Goal: Find specific page/section: Find specific page/section

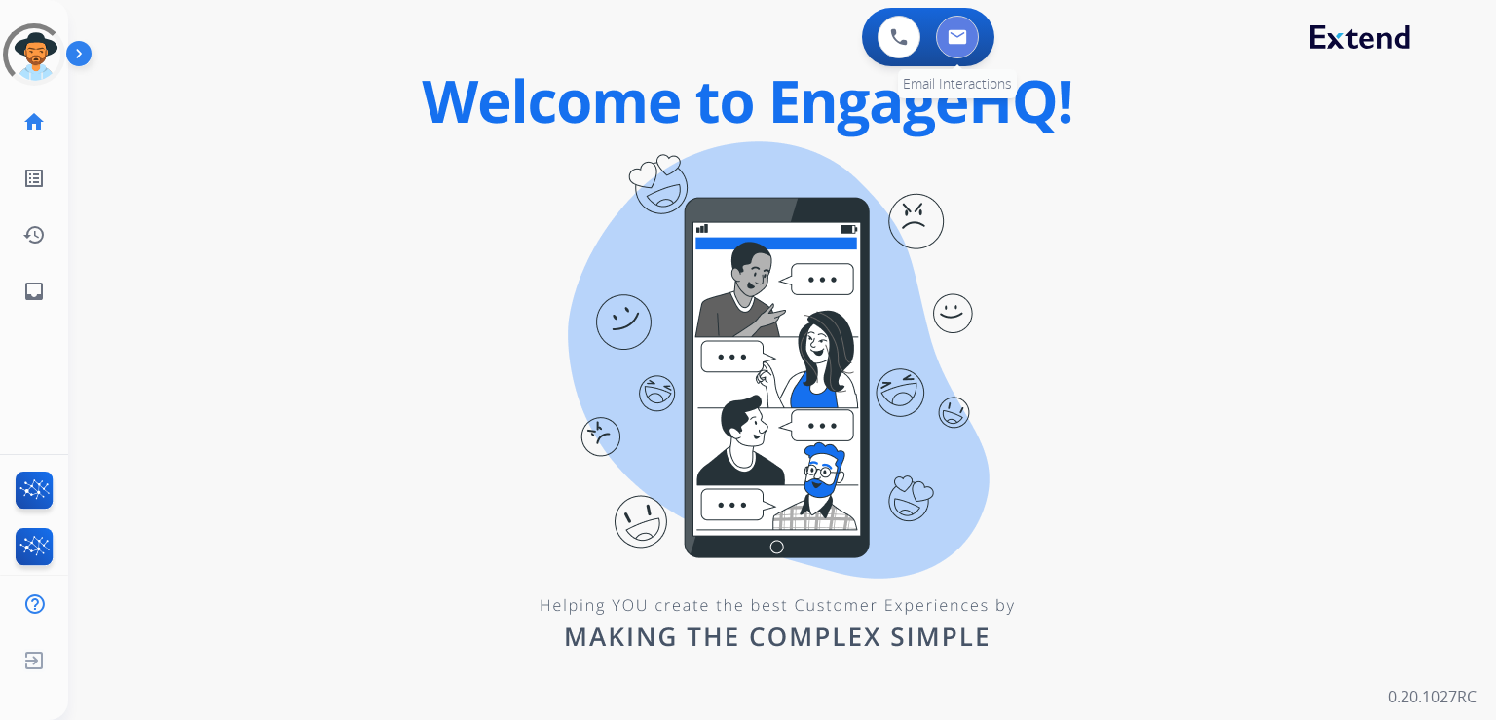
click at [962, 38] on img at bounding box center [957, 37] width 19 height 16
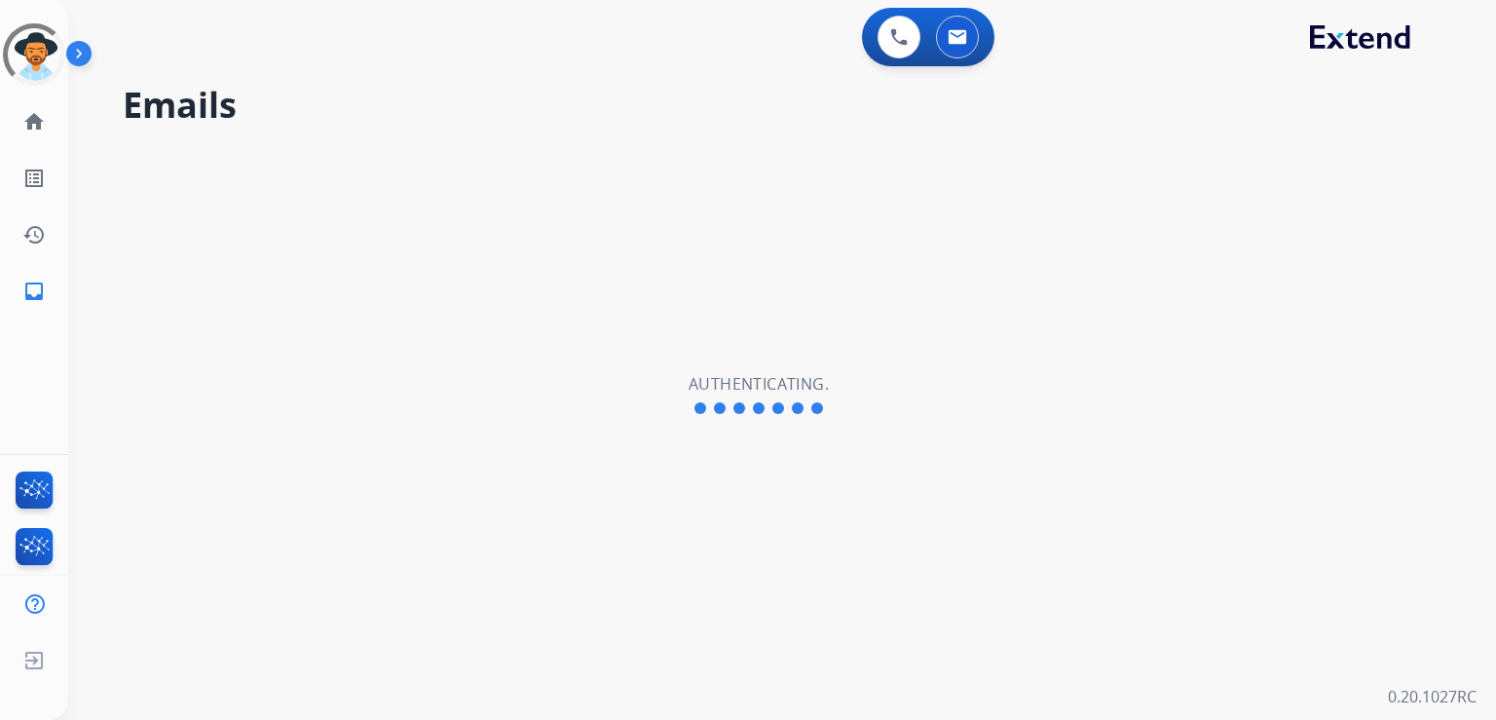
select select "**********"
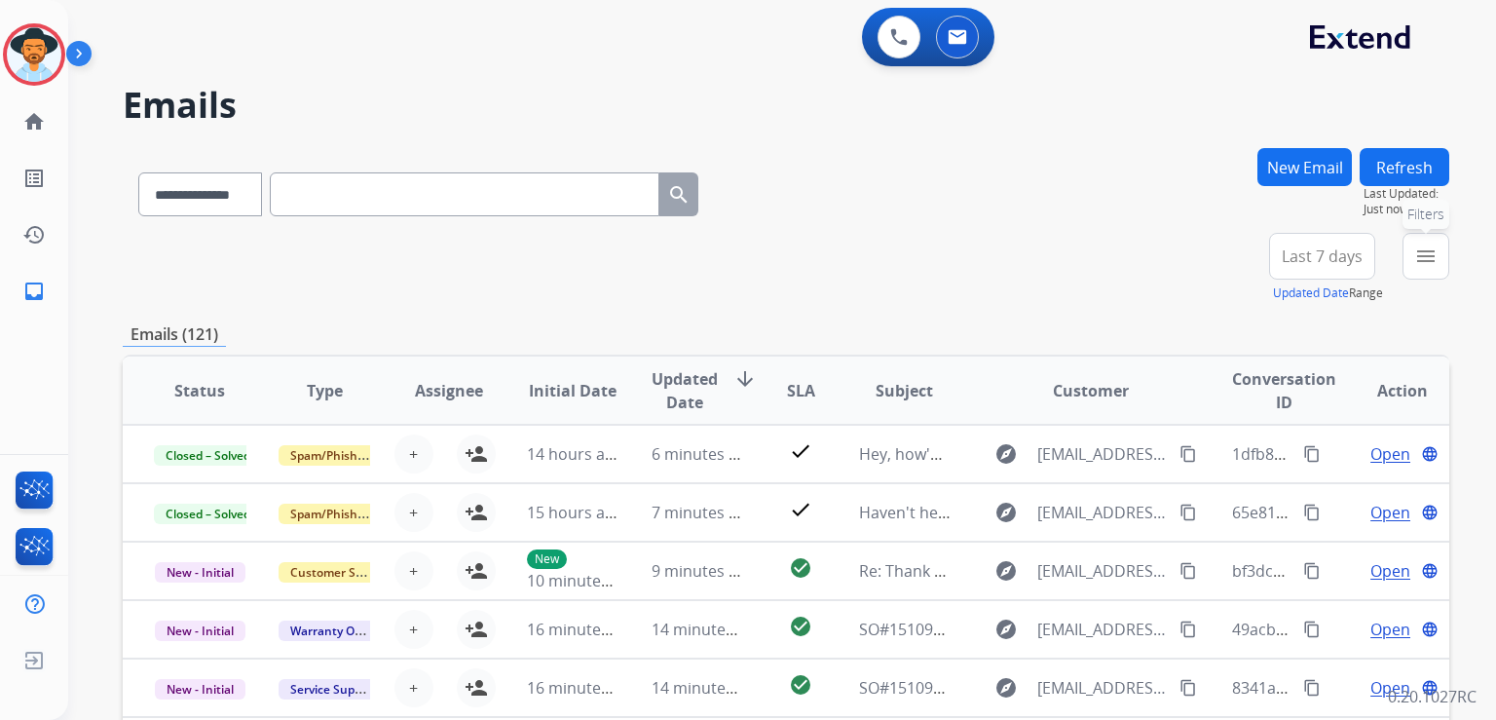
click at [1428, 259] on mat-icon "menu" at bounding box center [1426, 256] width 23 height 23
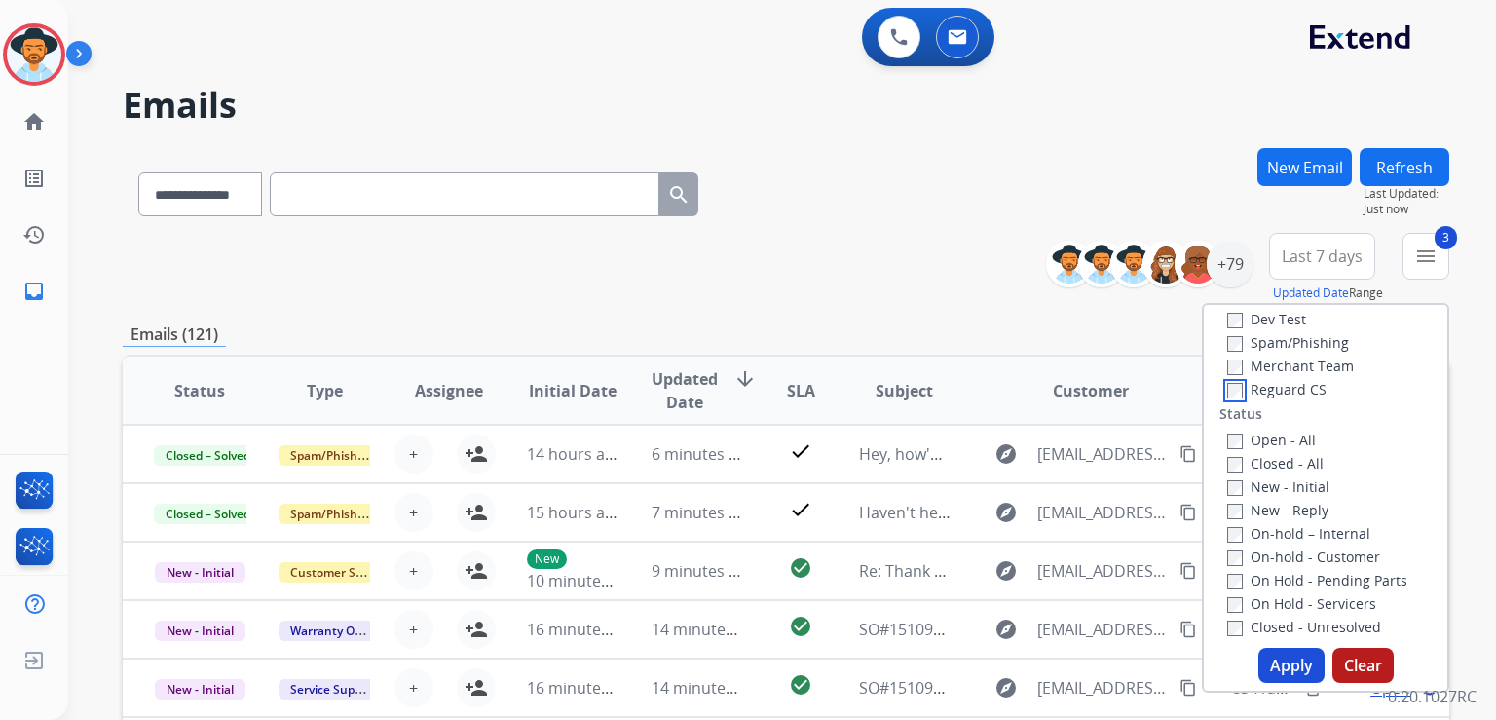
scroll to position [195, 0]
click at [1290, 665] on button "Apply" at bounding box center [1292, 665] width 66 height 35
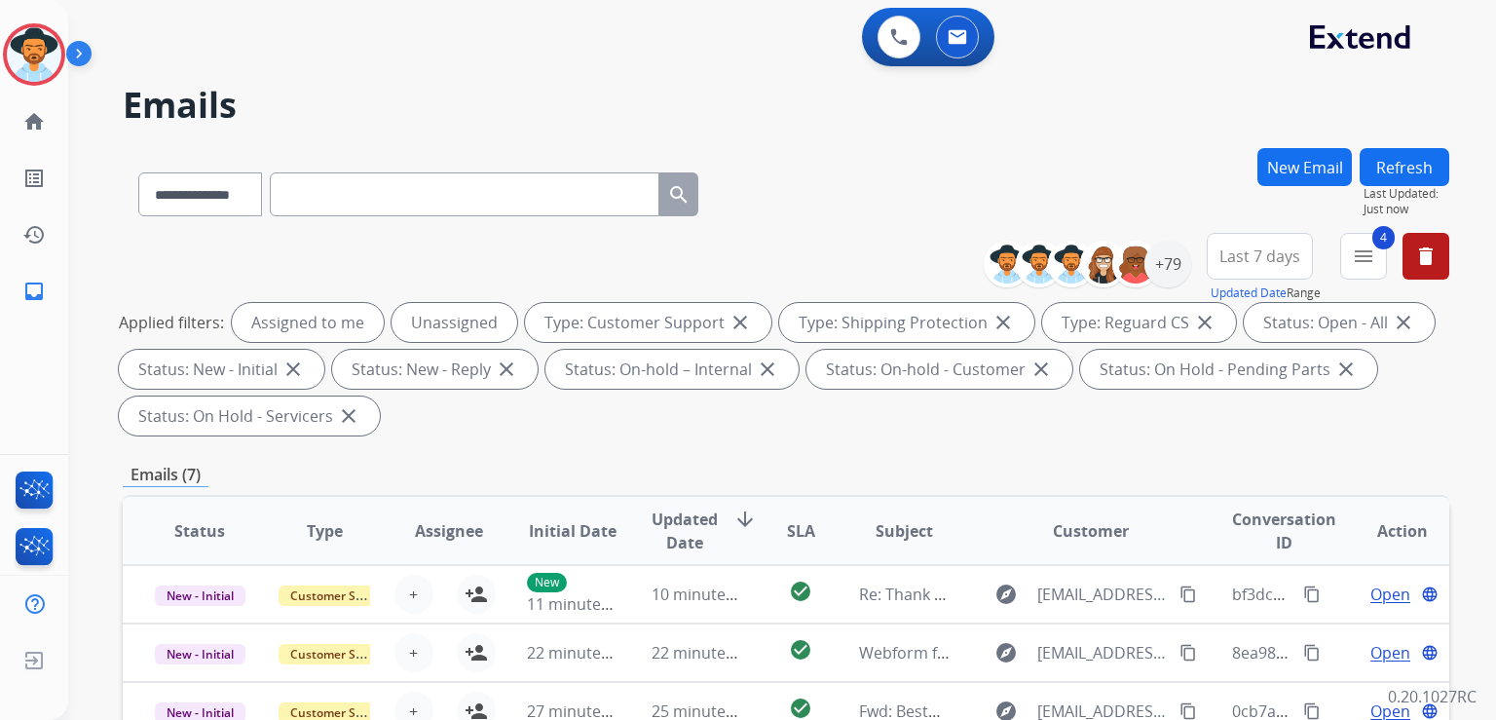
click at [1256, 242] on button "Last 7 days" at bounding box center [1260, 256] width 106 height 47
click at [1221, 428] on div "Last 14 days" at bounding box center [1253, 426] width 107 height 29
click at [1227, 454] on div "Last 30 days" at bounding box center [1253, 459] width 107 height 29
